Goal: Information Seeking & Learning: Find specific fact

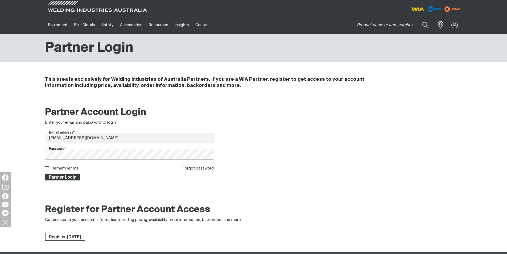
click at [61, 177] on span "Partner Login" at bounding box center [63, 177] width 35 height 7
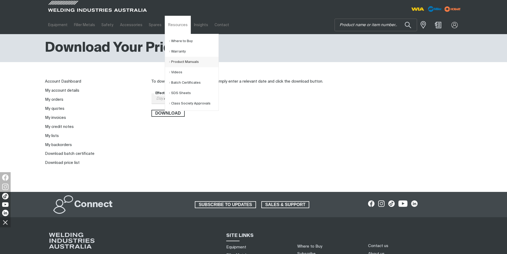
click at [174, 62] on link "Product Manuals" at bounding box center [194, 62] width 50 height 10
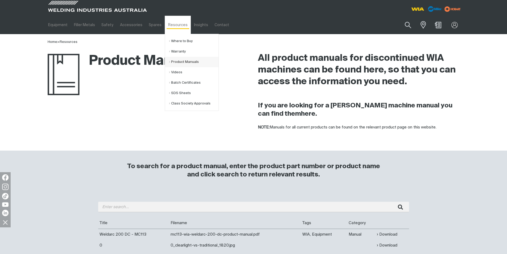
click at [176, 63] on link "Product Manuals" at bounding box center [194, 62] width 50 height 10
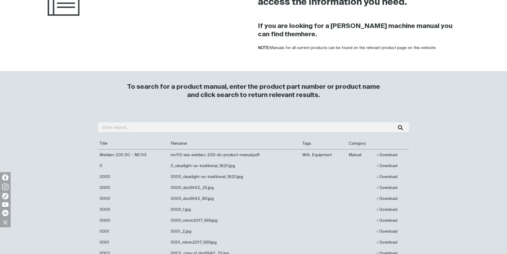
scroll to position [80, 0]
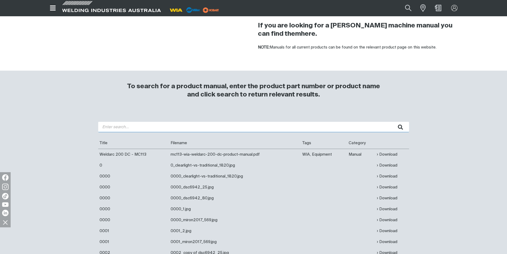
click at [116, 126] on input "search" at bounding box center [253, 127] width 311 height 10
click at [392, 122] on button "submit" at bounding box center [400, 127] width 17 height 10
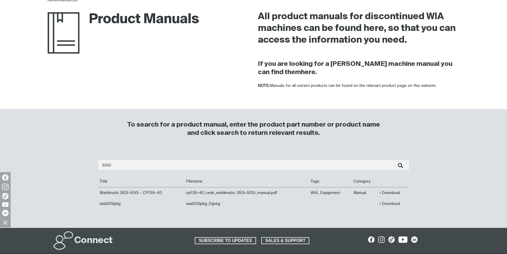
scroll to position [53, 0]
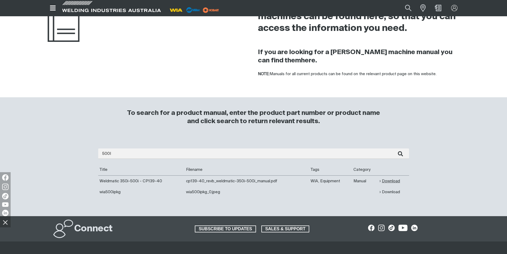
click at [386, 180] on link "Download" at bounding box center [390, 181] width 20 height 6
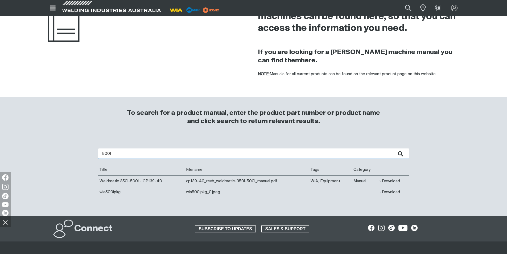
drag, startPoint x: 110, startPoint y: 153, endPoint x: 86, endPoint y: 154, distance: 23.4
click at [86, 154] on div "500I Are you looking for a product manual for a discontinued product? You're in…" at bounding box center [254, 177] width 426 height 78
click at [392, 148] on button "submit" at bounding box center [400, 153] width 17 height 10
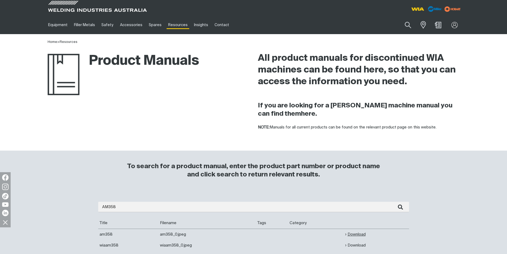
click at [352, 235] on link "Download" at bounding box center [355, 234] width 20 height 6
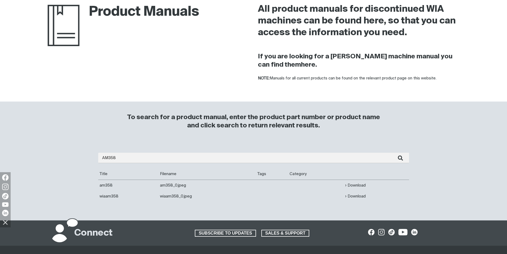
scroll to position [53, 0]
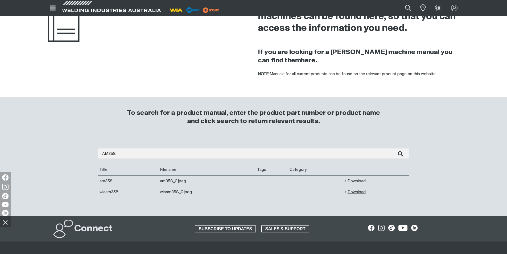
click at [352, 191] on link "Download" at bounding box center [355, 192] width 20 height 6
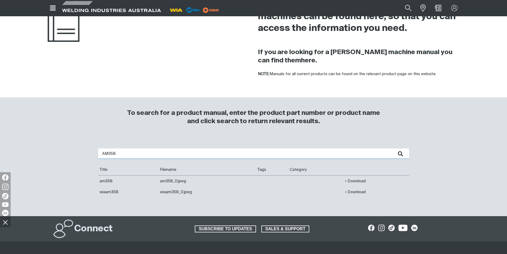
click at [120, 153] on input "AM358" at bounding box center [253, 153] width 311 height 10
type input "AM357"
click at [392, 148] on button "submit" at bounding box center [400, 153] width 17 height 10
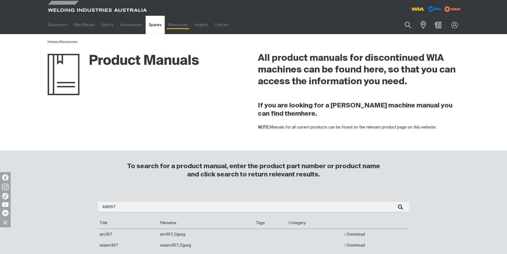
click at [153, 27] on link "Spares" at bounding box center [155, 25] width 19 height 18
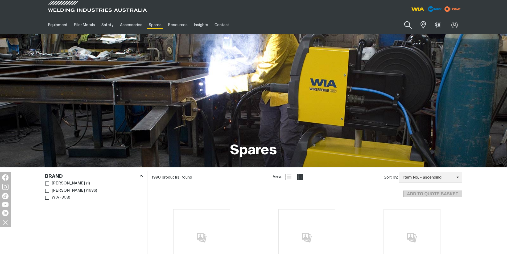
click at [405, 26] on button "Search products" at bounding box center [408, 25] width 22 height 15
click at [349, 24] on input "Search" at bounding box center [376, 25] width 82 height 12
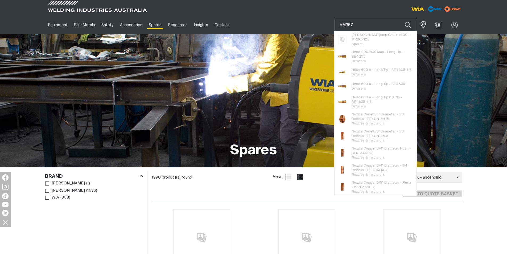
type input "AM357"
click at [399, 19] on button "Search products" at bounding box center [408, 25] width 18 height 13
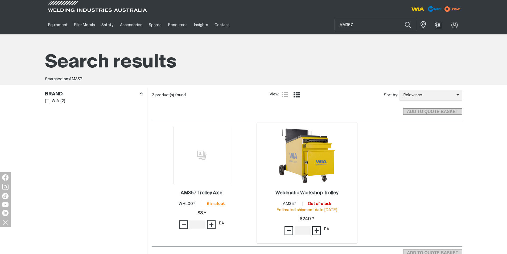
click at [310, 164] on img at bounding box center [306, 155] width 57 height 57
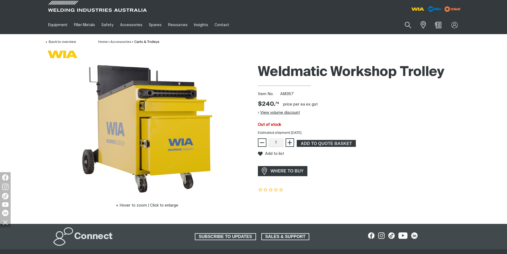
click at [269, 112] on button "View volume discount" at bounding box center [279, 112] width 42 height 9
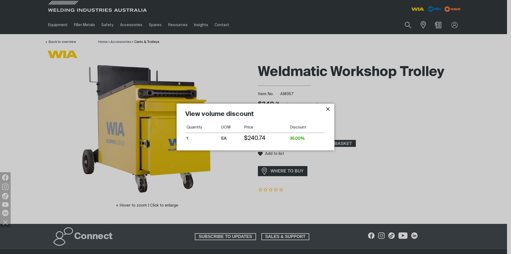
click at [329, 108] on icon "Close pop-up overlay" at bounding box center [328, 109] width 6 height 6
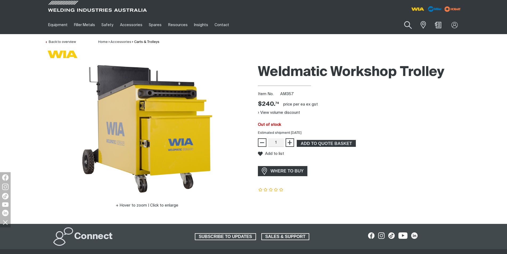
click at [406, 23] on button "Search products" at bounding box center [408, 25] width 22 height 15
click at [397, 18] on button "Search products" at bounding box center [408, 25] width 22 height 15
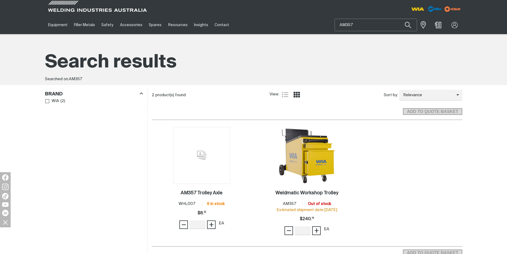
click at [363, 25] on input "AM357" at bounding box center [376, 25] width 82 height 12
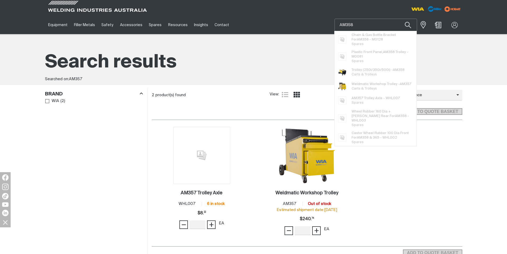
type input "AM358"
click at [399, 19] on button "Search products" at bounding box center [408, 25] width 18 height 13
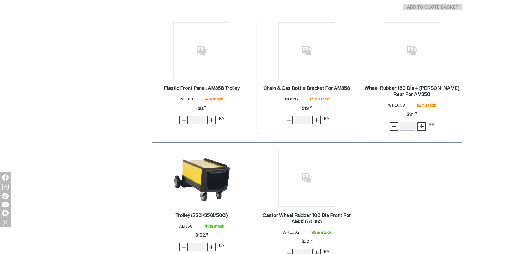
scroll to position [133, 0]
